Goal: Transaction & Acquisition: Purchase product/service

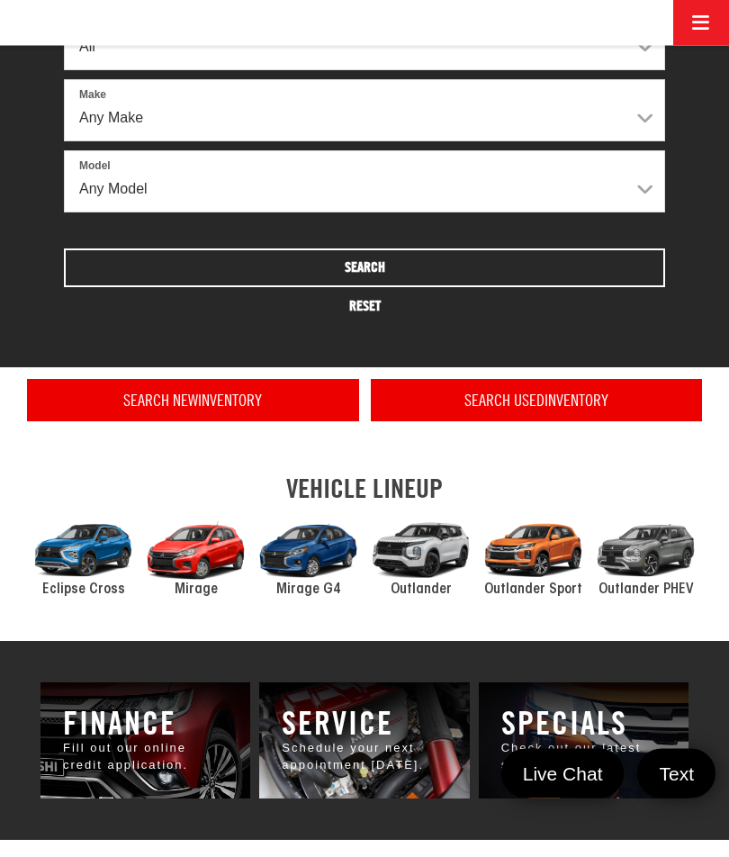
scroll to position [651, 0]
click at [550, 406] on span "Inventory" at bounding box center [576, 399] width 64 height 19
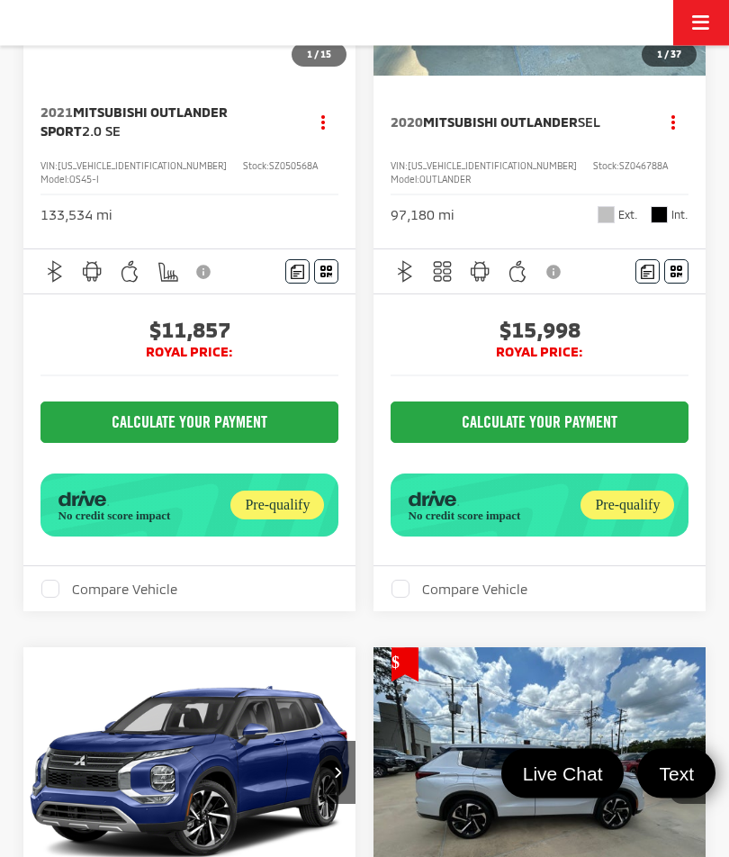
scroll to position [467, 0]
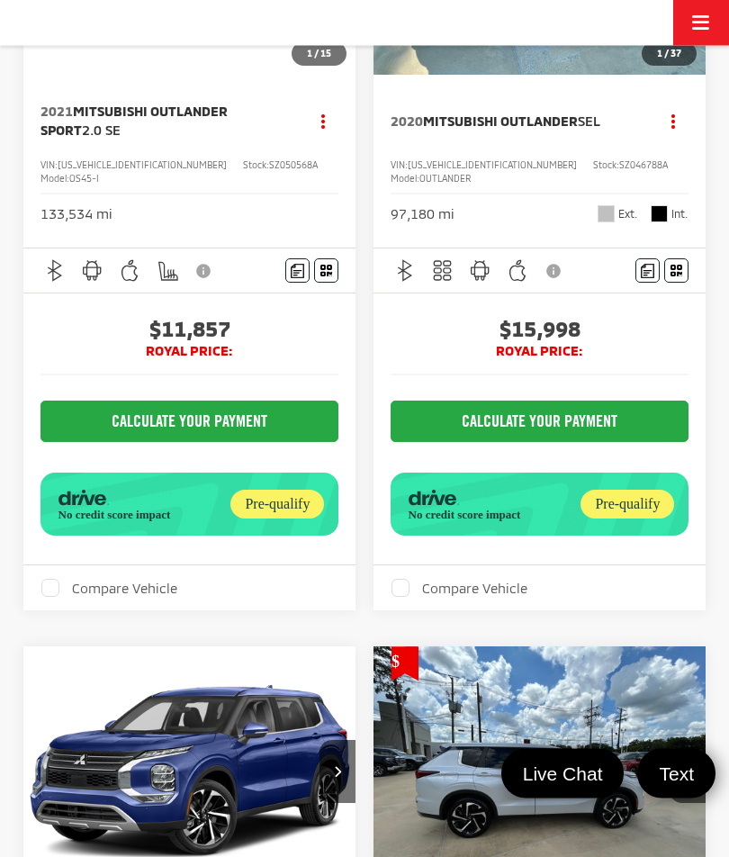
click at [631, 519] on div "Pre-qualify" at bounding box center [627, 504] width 94 height 29
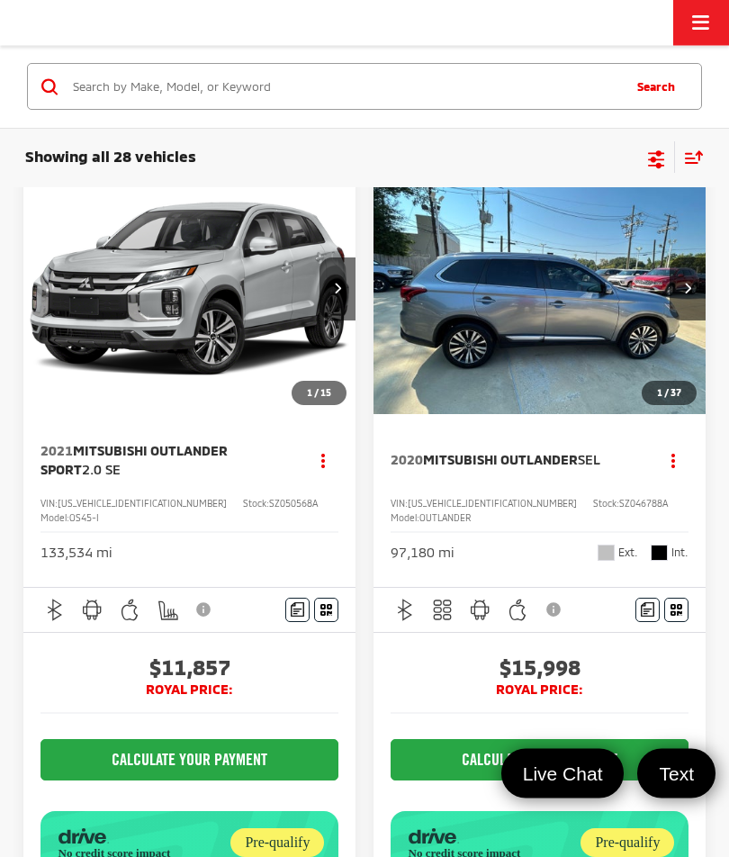
scroll to position [253, 0]
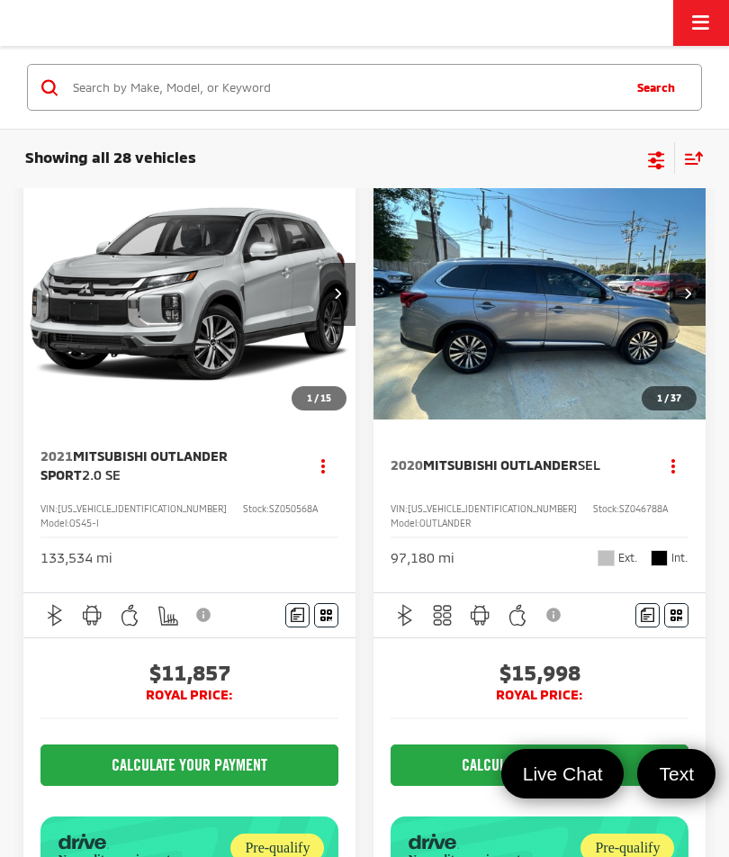
click at [166, 453] on span "Mitsubishi Outlander Sport" at bounding box center [133, 464] width 187 height 35
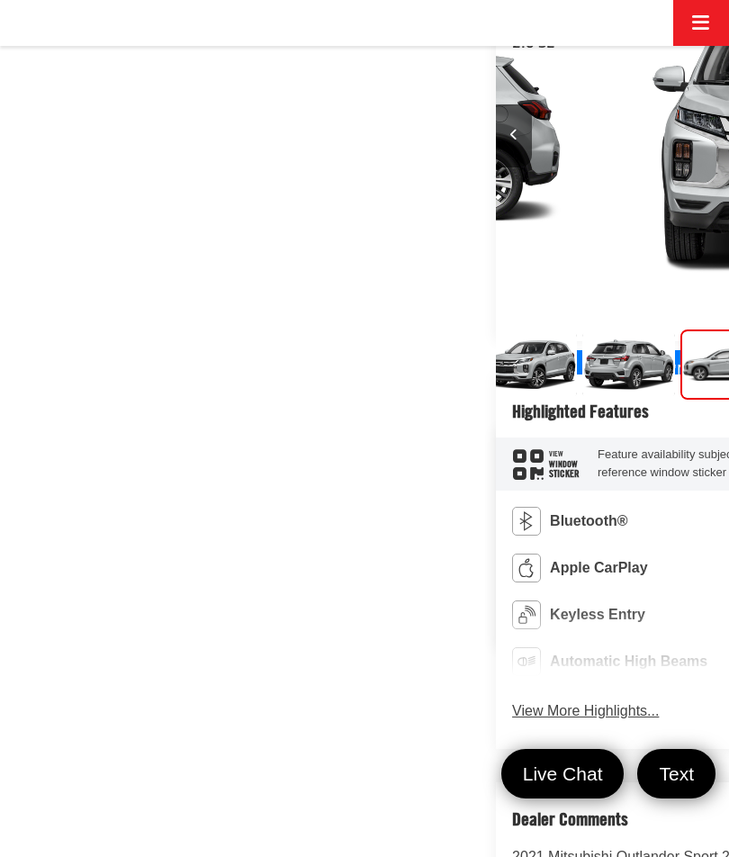
scroll to position [0, 1458]
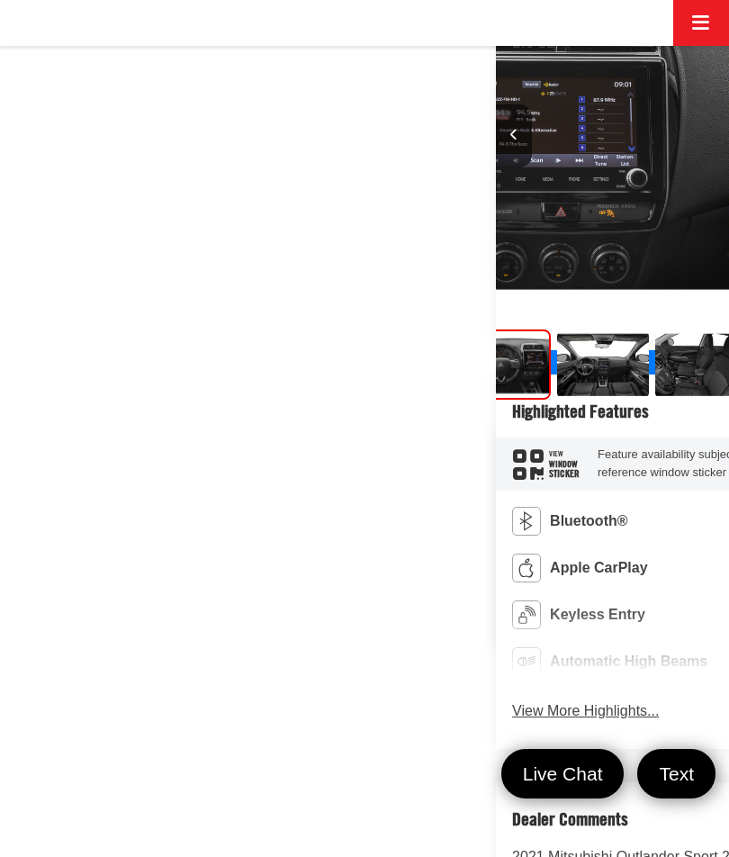
scroll to position [0, 624]
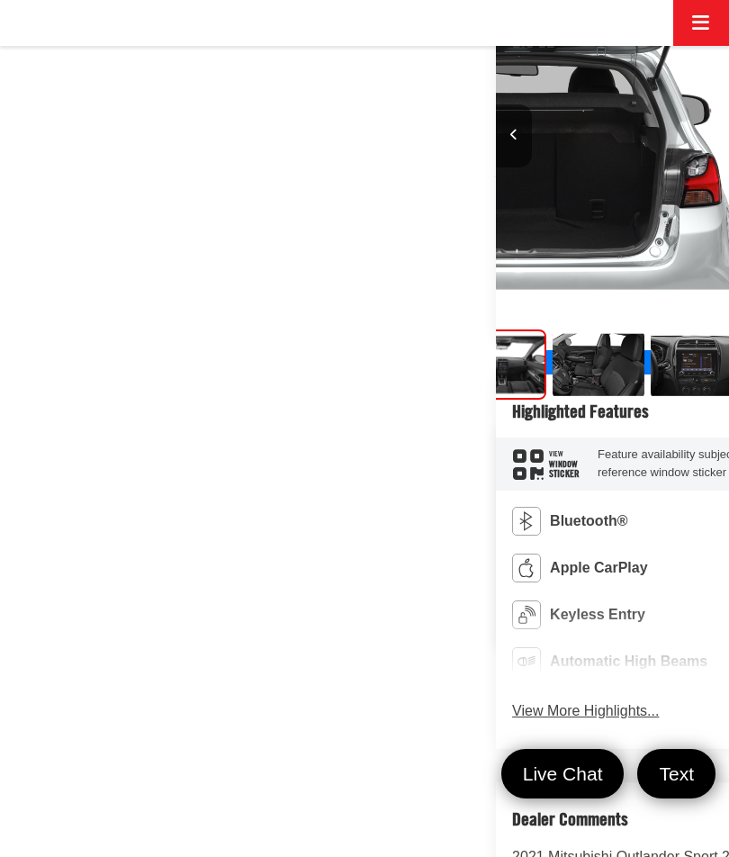
scroll to position [0, 776]
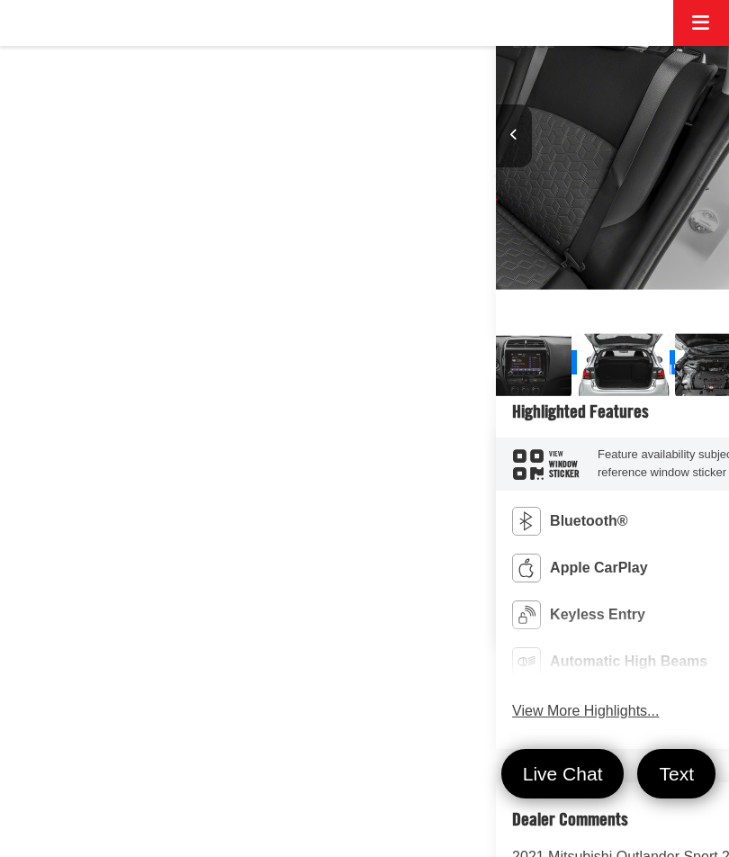
scroll to position [0, 5830]
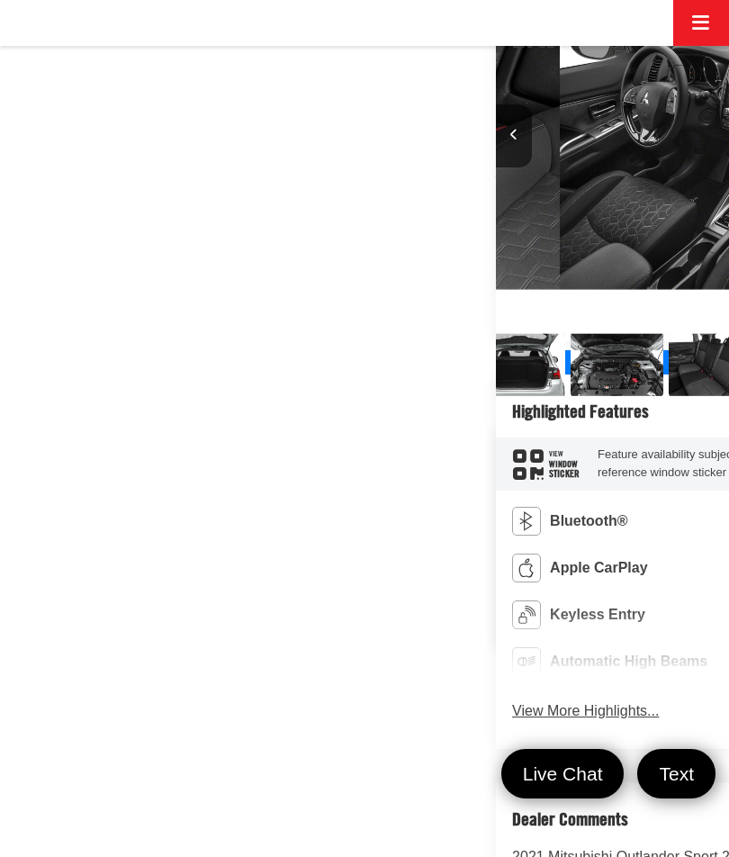
scroll to position [0, 6559]
